Goal: Transaction & Acquisition: Purchase product/service

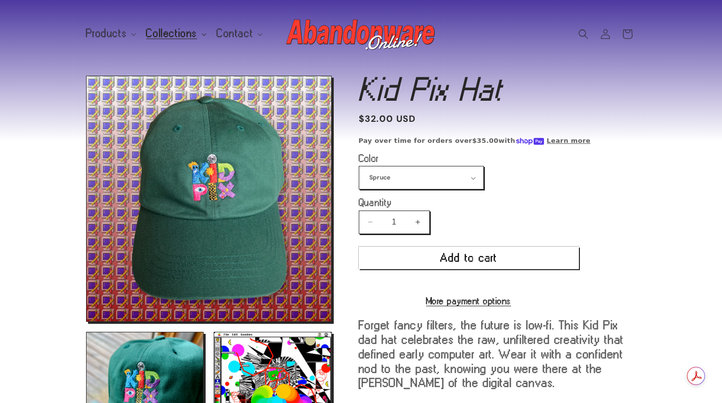
click at [181, 36] on span "Collections" at bounding box center [171, 33] width 51 height 9
click at [110, 32] on span "Products" at bounding box center [106, 33] width 41 height 9
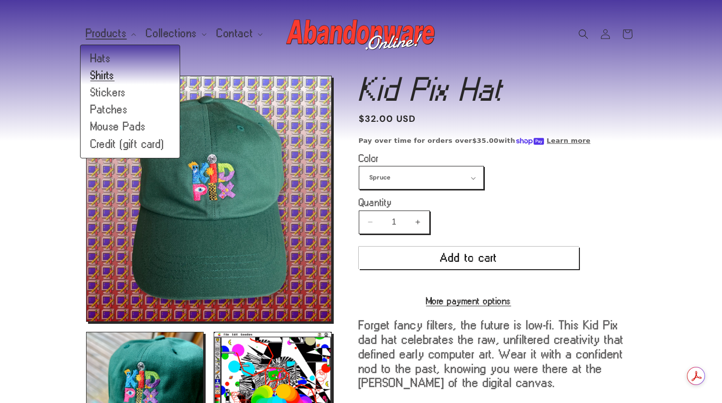
click at [101, 78] on link "Shirts" at bounding box center [130, 75] width 99 height 17
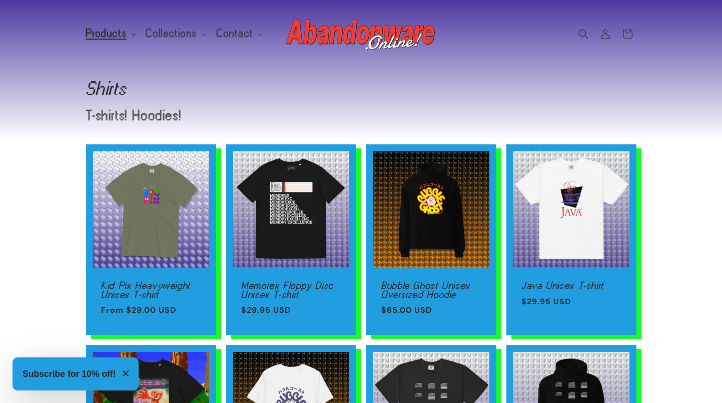
click at [110, 34] on span "Products" at bounding box center [106, 33] width 41 height 9
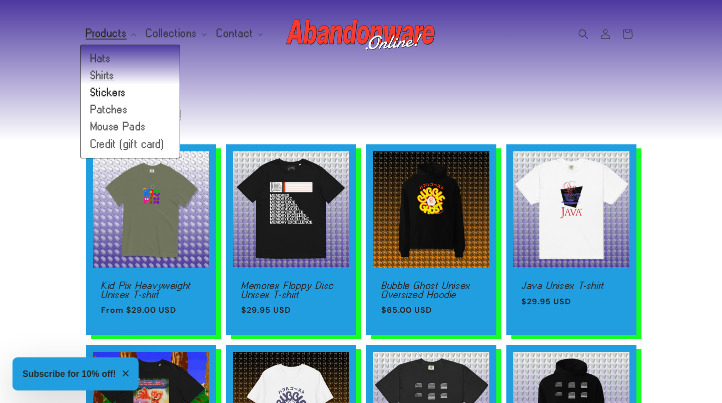
click at [103, 95] on link "Stickers" at bounding box center [130, 92] width 99 height 17
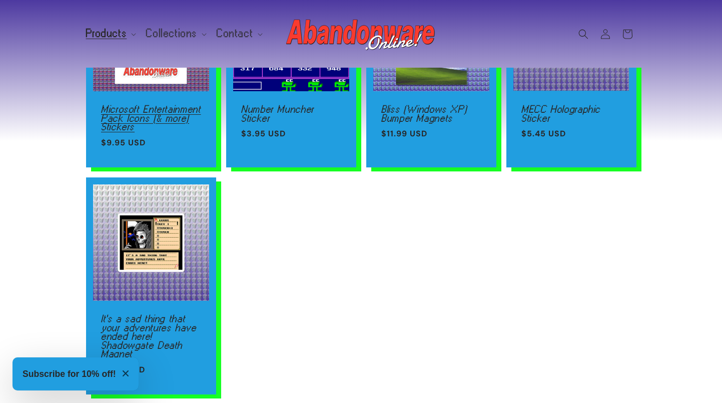
scroll to position [36, 0]
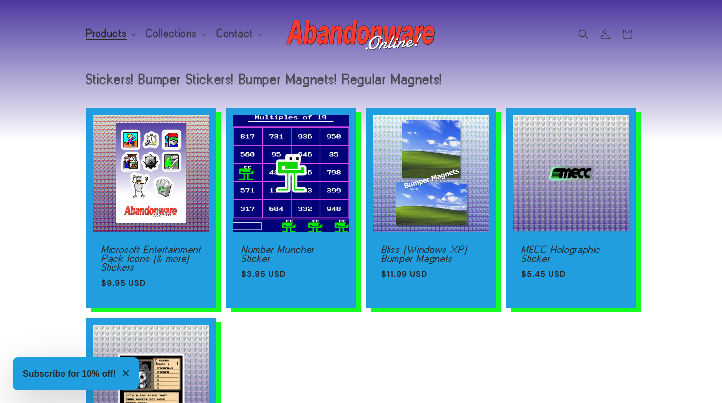
click at [116, 40] on summary "Products" at bounding box center [110, 33] width 61 height 21
